Goal: Task Accomplishment & Management: Manage account settings

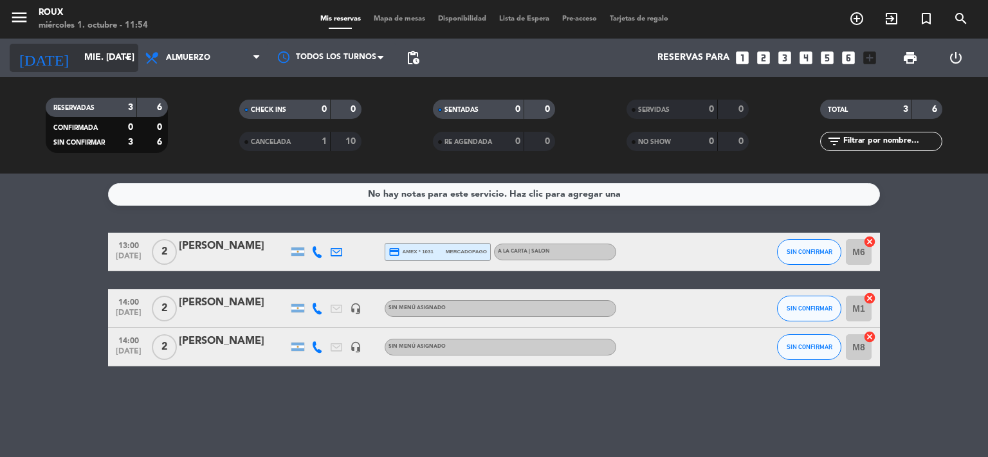
click at [105, 60] on input "mié. [DATE]" at bounding box center [139, 57] width 122 height 23
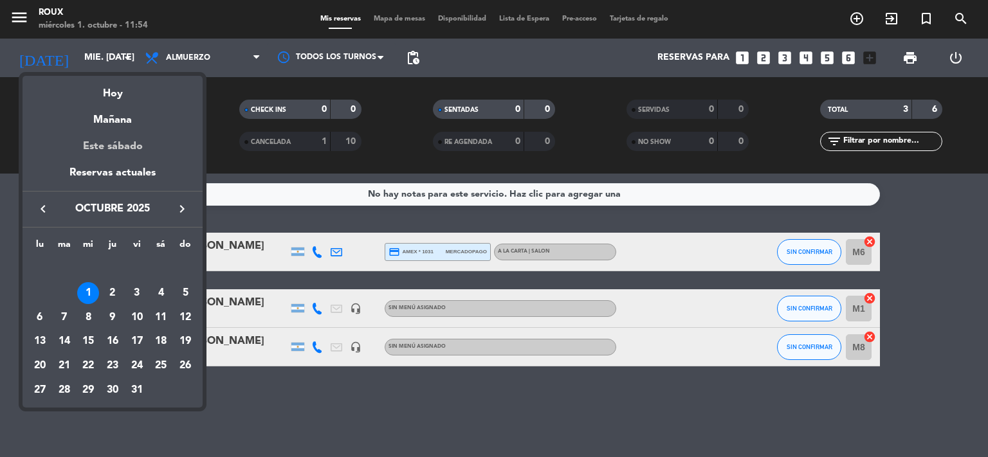
click at [118, 149] on div "Este sábado" at bounding box center [113, 147] width 180 height 36
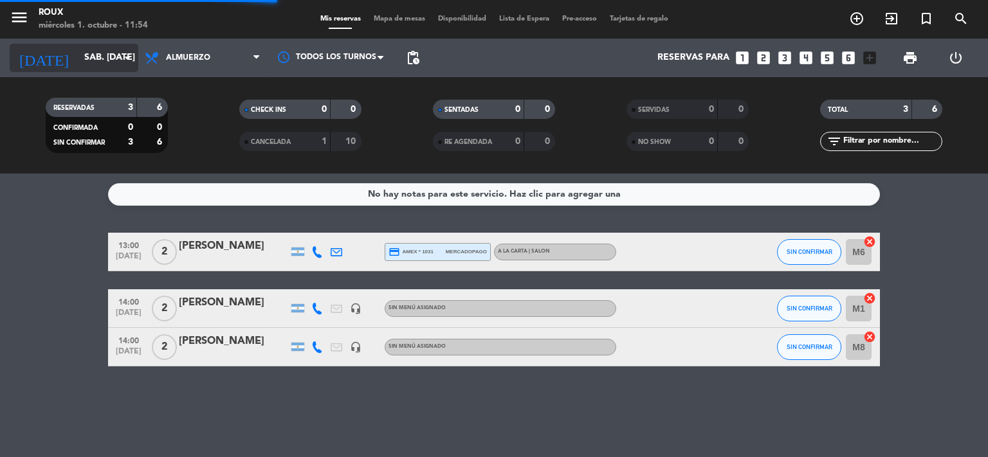
click at [95, 57] on input "sáb. [DATE]" at bounding box center [139, 57] width 122 height 23
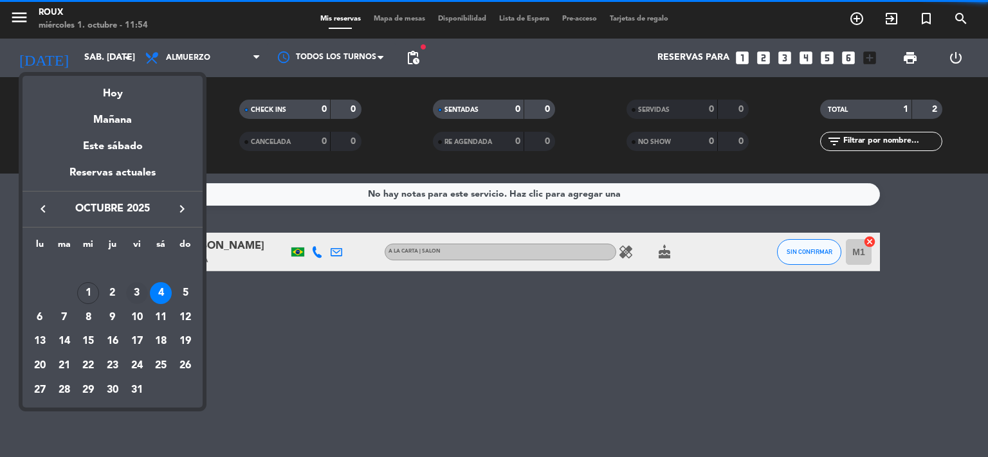
click at [141, 290] on div "3" at bounding box center [137, 293] width 22 height 22
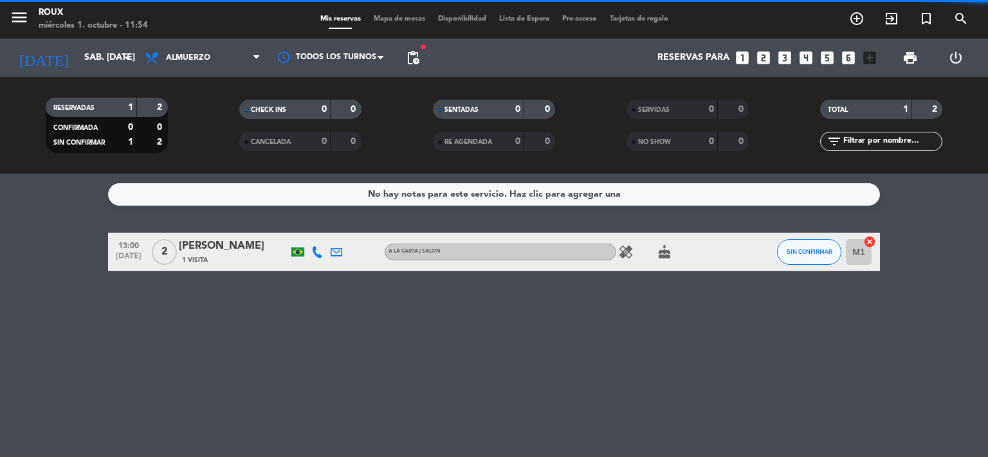
type input "vie. [DATE]"
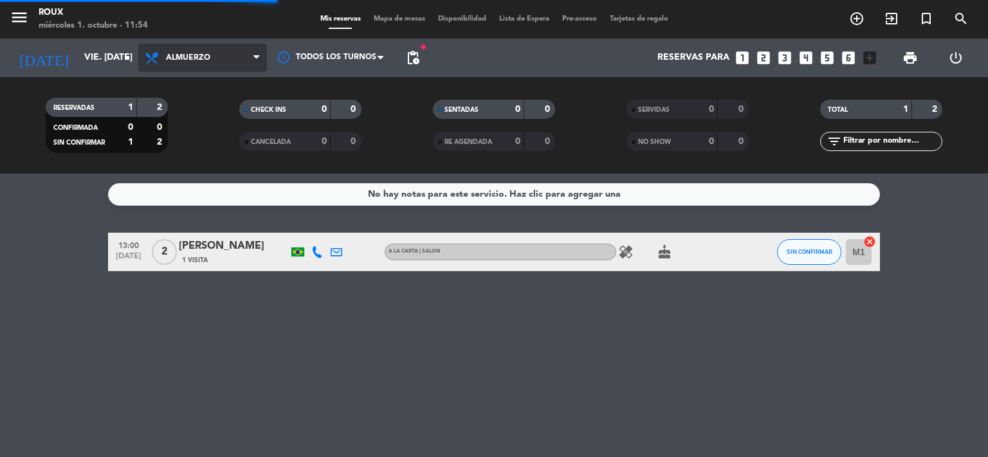
click at [225, 58] on span "Almuerzo" at bounding box center [202, 58] width 129 height 28
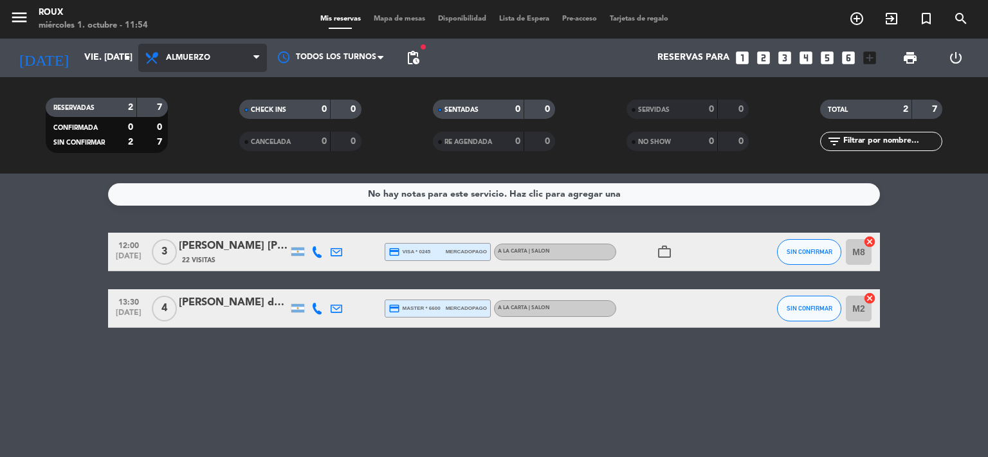
click at [207, 59] on span "Almuerzo" at bounding box center [188, 57] width 44 height 9
click at [192, 143] on div "menu Roux miércoles 1. octubre - 11:54 Mis reservas Mapa de mesas Disponibilida…" at bounding box center [494, 87] width 988 height 174
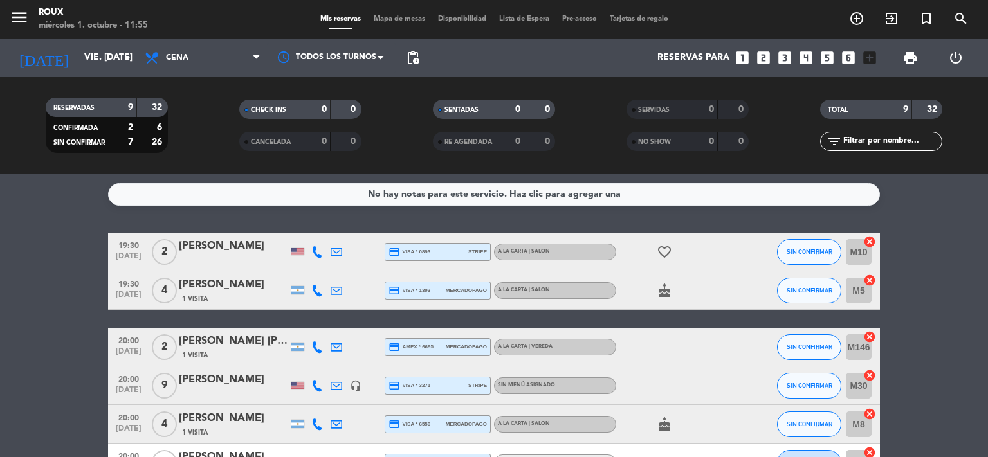
click at [381, 15] on span "Mapa de mesas" at bounding box center [399, 18] width 64 height 7
